Goal: Information Seeking & Learning: Learn about a topic

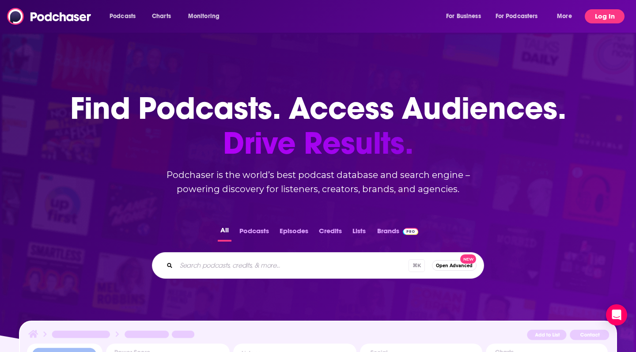
click at [591, 14] on button "Log In" at bounding box center [605, 16] width 40 height 14
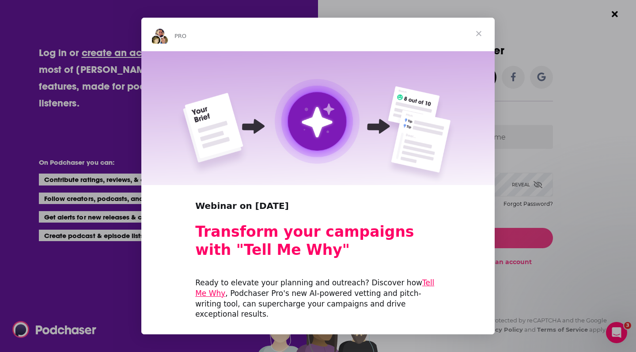
click at [481, 28] on span "Close" at bounding box center [479, 34] width 32 height 32
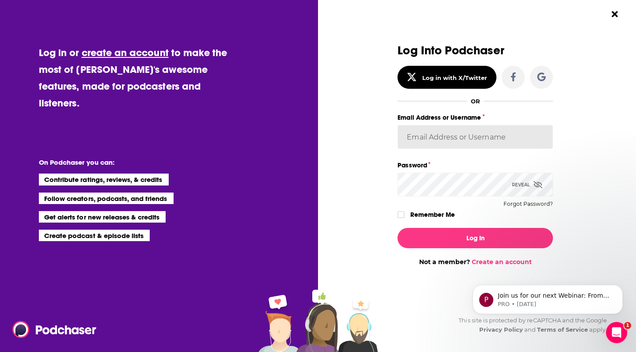
type input "[PERSON_NAME][EMAIL_ADDRESS][PERSON_NAME][DOMAIN_NAME]"
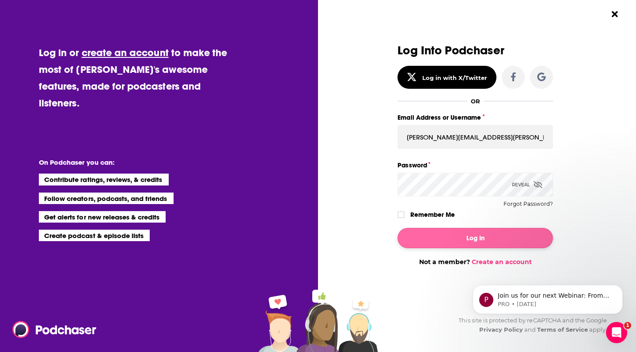
click at [467, 235] on button "Log In" at bounding box center [475, 238] width 155 height 20
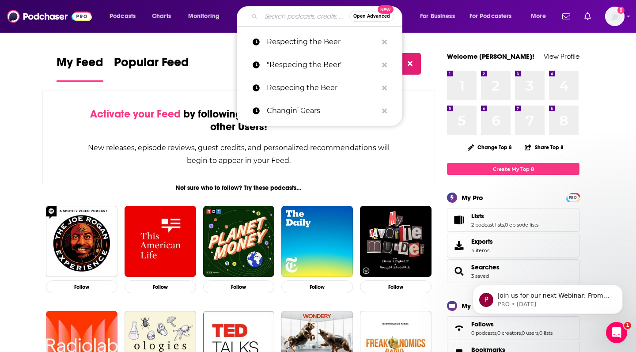
click at [280, 21] on input "Search podcasts, credits, & more..." at bounding box center [305, 16] width 88 height 14
paste input "The Approach Shot"
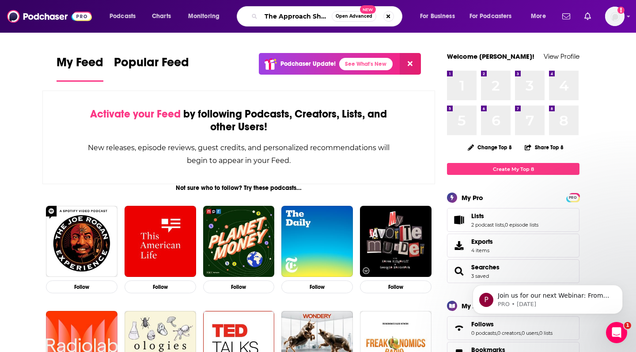
type input "The Approach Shot"
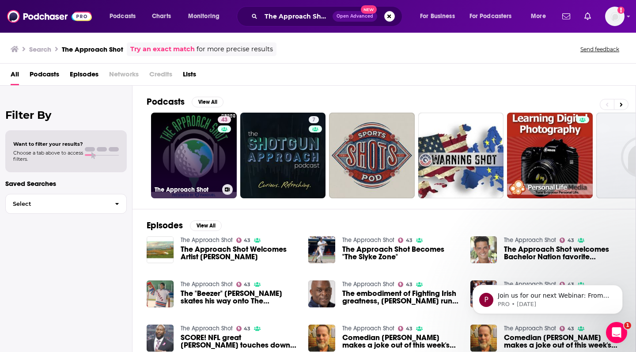
click at [179, 146] on link "43 The Approach Shot" at bounding box center [194, 156] width 86 height 86
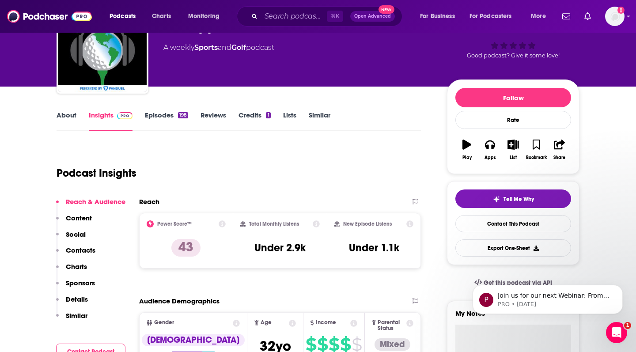
scroll to position [61, 0]
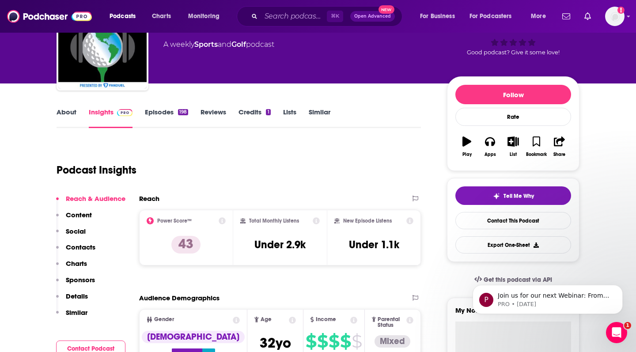
click at [215, 107] on div "About Insights Episodes 198 Reviews Credits 1 Lists Similar" at bounding box center [239, 117] width 364 height 22
click at [220, 111] on link "Reviews" at bounding box center [214, 118] width 26 height 20
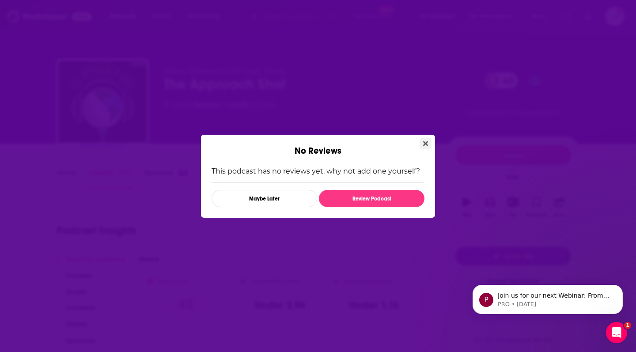
click at [425, 144] on icon "Close" at bounding box center [425, 143] width 5 height 5
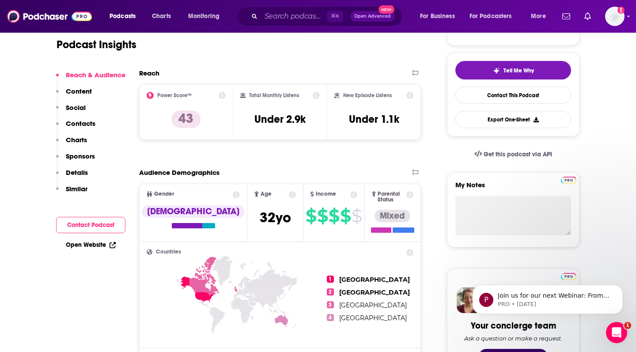
scroll to position [186, 0]
click at [270, 122] on h3 "Under 2.9k" at bounding box center [279, 119] width 51 height 13
click at [315, 95] on icon at bounding box center [316, 95] width 7 height 7
click at [315, 129] on div "Total Monthly Listens Total Monthly Listens Our estimate of how many listens th…" at bounding box center [280, 112] width 80 height 41
drag, startPoint x: 315, startPoint y: 117, endPoint x: 256, endPoint y: 117, distance: 59.2
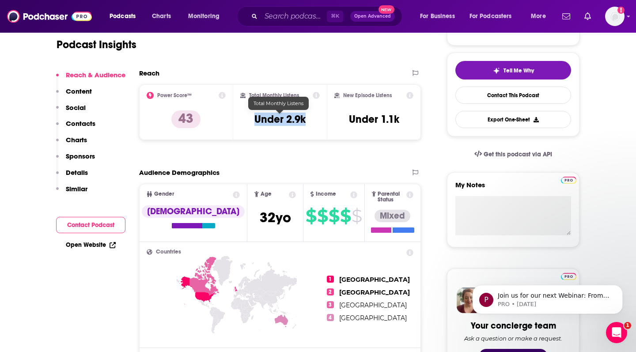
click at [256, 117] on div "Total Monthly Listens Under 2.9k" at bounding box center [280, 112] width 80 height 41
copy h3 "Under 2.9k"
click at [384, 147] on div "Reach Power Score™ 43 Total Monthly Listens Under 2.9k New Episode Listens Unde…" at bounding box center [280, 108] width 282 height 78
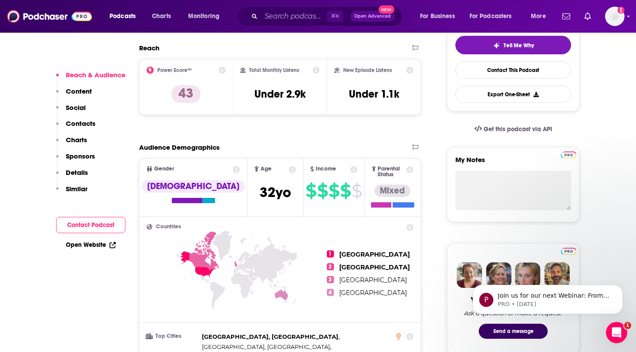
scroll to position [211, 0]
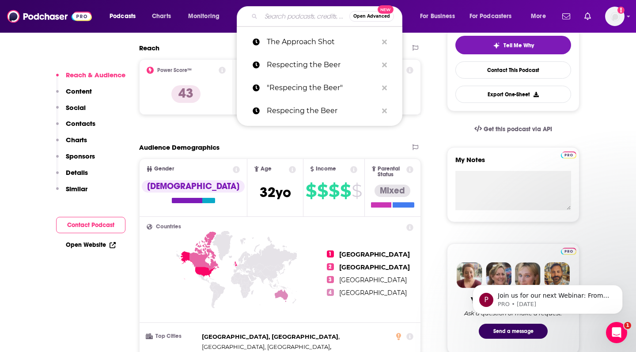
click at [294, 18] on input "Search podcasts, credits, & more..." at bounding box center [305, 16] width 88 height 14
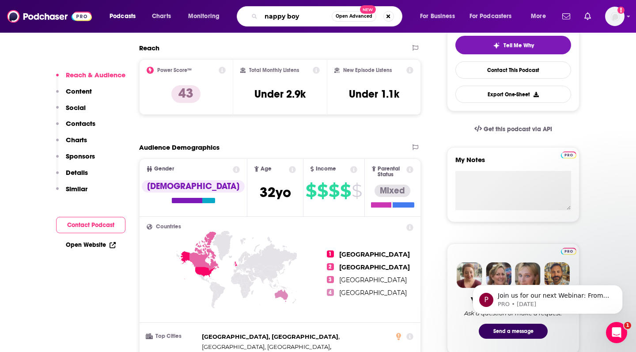
type input "nappy boy"
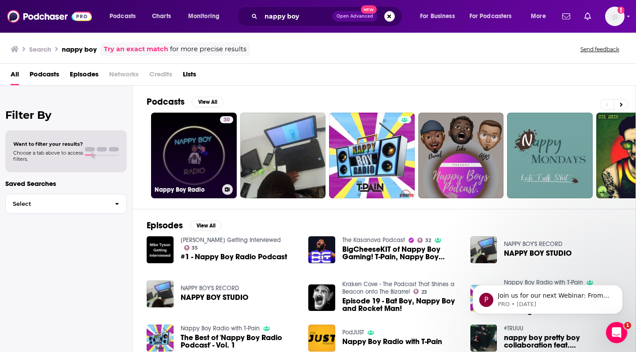
click at [195, 174] on link "30 Nappy Boy Radio" at bounding box center [194, 156] width 86 height 86
